Goal: Task Accomplishment & Management: Use online tool/utility

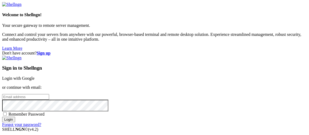
click at [35, 76] on link "Login with Google" at bounding box center [18, 78] width 32 height 5
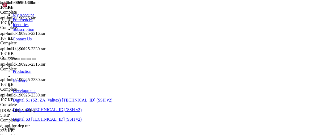
scroll to position [21741, 0]
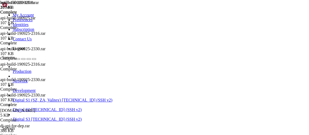
click at [257, 93] on div "api-build-260925.rar 107 KB Complete" at bounding box center [154, 67] width 309 height 135
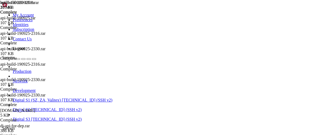
drag, startPoint x: 218, startPoint y: 6, endPoint x: 209, endPoint y: 17, distance: 14.1
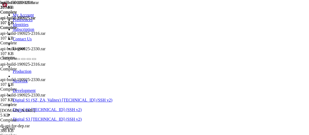
scroll to position [22668, 0]
